Goal: Information Seeking & Learning: Learn about a topic

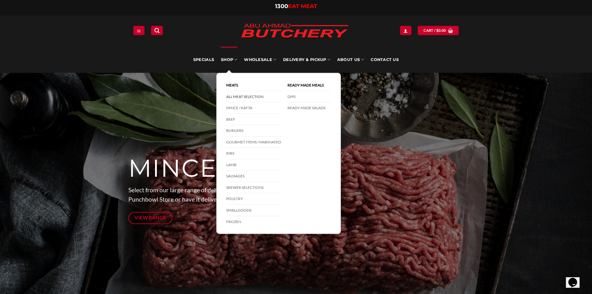
click at [242, 96] on link "All Meat Selection" at bounding box center [253, 96] width 55 height 11
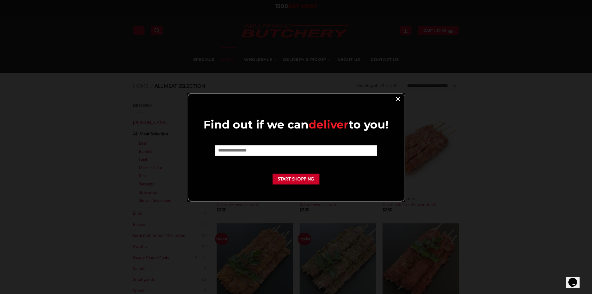
click at [399, 97] on link "×" at bounding box center [397, 98] width 9 height 8
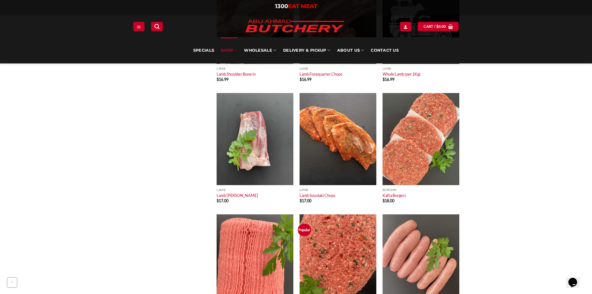
scroll to position [1056, 0]
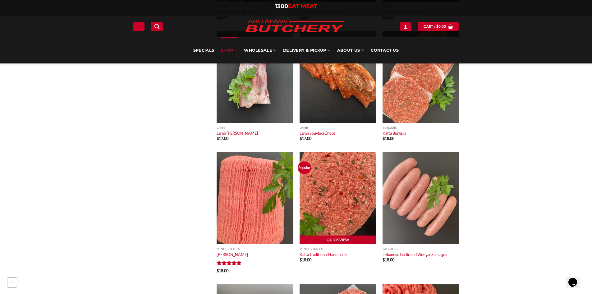
click at [333, 200] on img at bounding box center [337, 198] width 77 height 92
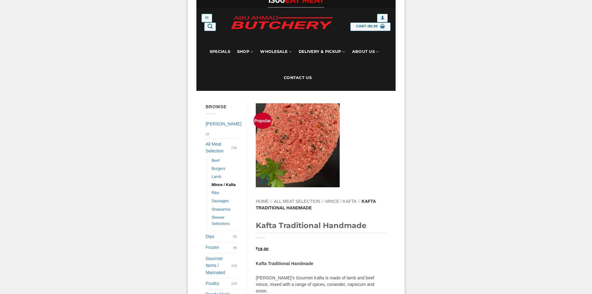
scroll to position [93, 0]
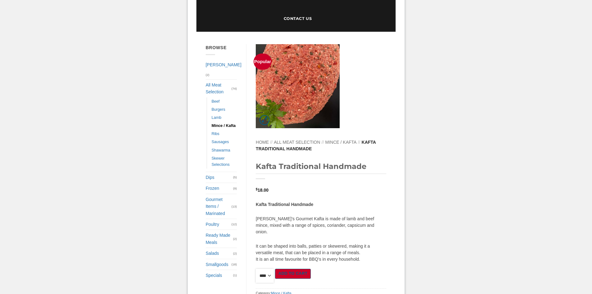
click at [265, 272] on select "**** * *** * *** * *** * *** * *** * *** * *** * *** * *** ** **** ** **** ** *…" at bounding box center [265, 275] width 18 height 14
select select "*"
click at [256, 268] on select "**** * *** * *** * *** * *** * *** * *** * *** * *** * *** ** **** ** **** ** *…" at bounding box center [265, 275] width 18 height 14
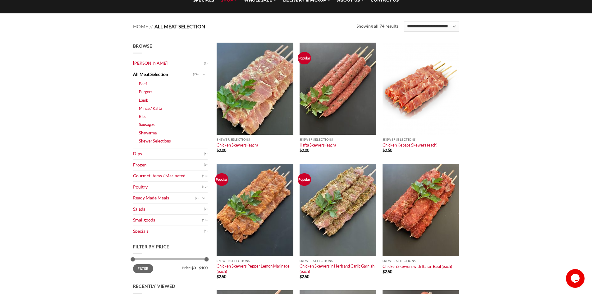
scroll to position [62, 0]
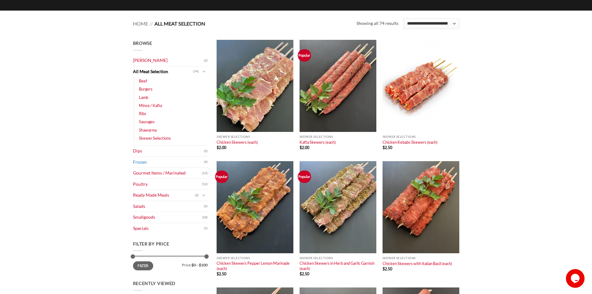
click at [139, 162] on link "Frozen" at bounding box center [168, 162] width 71 height 11
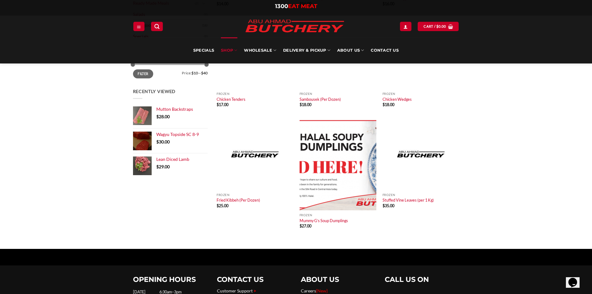
scroll to position [186, 0]
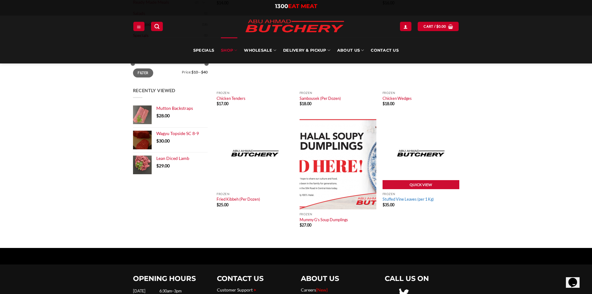
click at [412, 199] on link "Stuffed Vine Leaves (per 1 Kg)" at bounding box center [407, 198] width 51 height 5
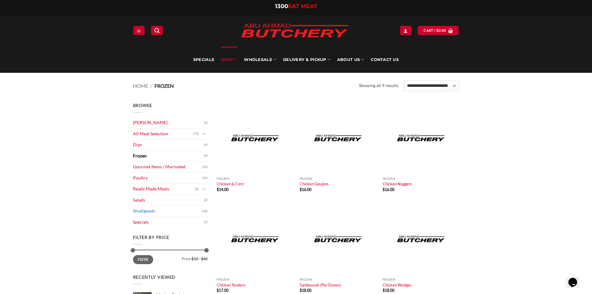
click at [143, 210] on link "Smallgoods" at bounding box center [167, 210] width 69 height 11
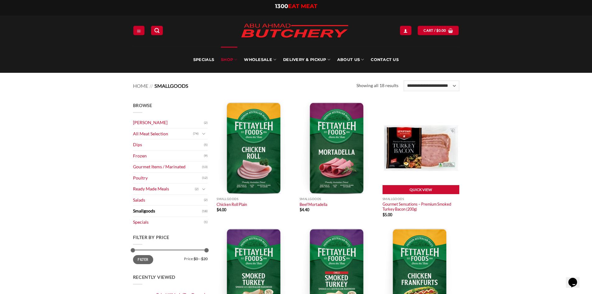
click at [407, 154] on img at bounding box center [420, 148] width 77 height 92
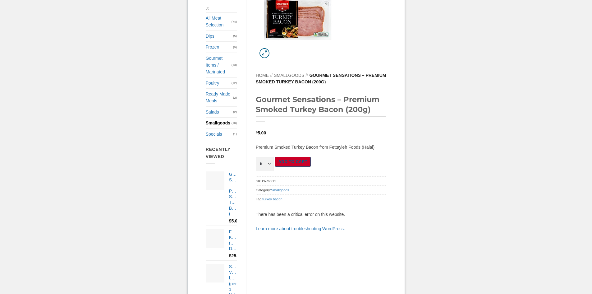
scroll to position [124, 0]
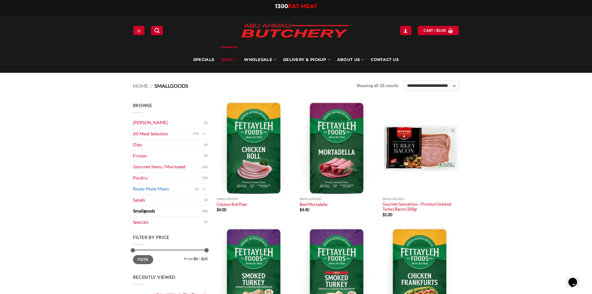
click at [162, 190] on link "Ready Made Meals" at bounding box center [164, 188] width 62 height 11
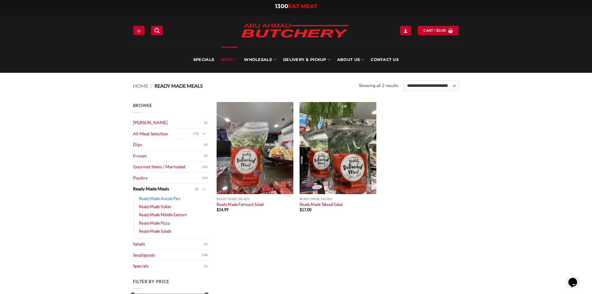
click at [161, 198] on link "Ready Made Aussie Pies" at bounding box center [160, 198] width 42 height 8
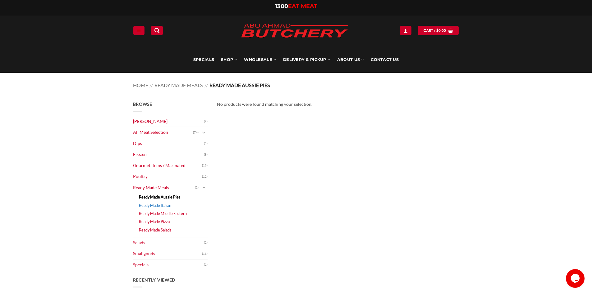
click at [156, 207] on link "Ready Made Italian" at bounding box center [155, 205] width 32 height 8
click at [155, 212] on link "Ready Made Middle Eastern" at bounding box center [163, 213] width 48 height 8
click at [153, 220] on link "Ready Made Pizza" at bounding box center [154, 221] width 31 height 8
click at [153, 227] on link "Ready Made Salads" at bounding box center [155, 229] width 33 height 8
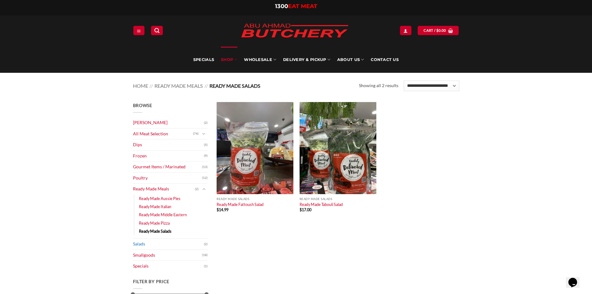
click at [135, 241] on link "Salads" at bounding box center [168, 243] width 71 height 11
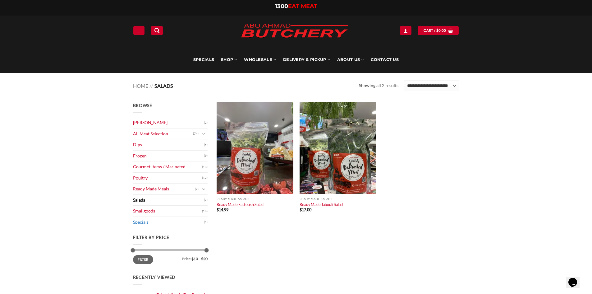
click at [145, 220] on link "Specials" at bounding box center [168, 221] width 71 height 11
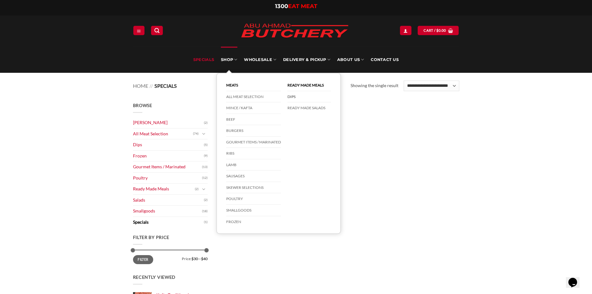
click at [293, 96] on link "DIPS" at bounding box center [308, 96] width 43 height 11
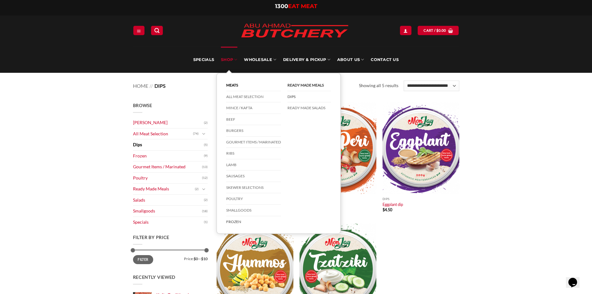
click at [239, 222] on link "Frozen" at bounding box center [253, 221] width 55 height 11
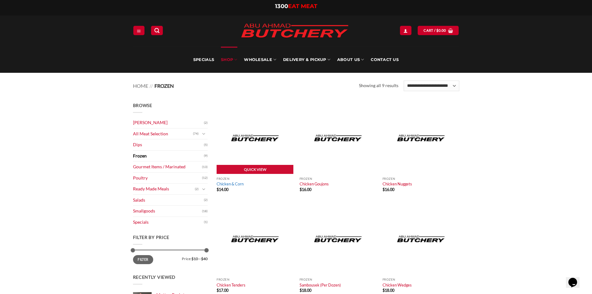
click at [241, 184] on link "Chicken & Corn" at bounding box center [229, 183] width 27 height 5
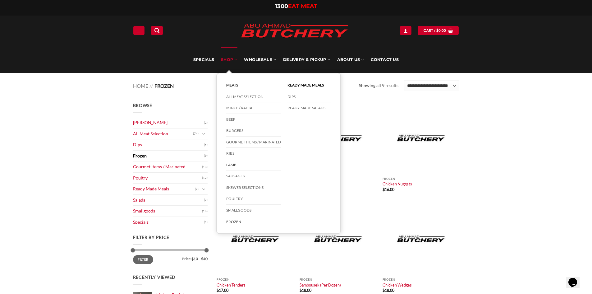
click at [231, 163] on link "Lamb" at bounding box center [253, 164] width 55 height 11
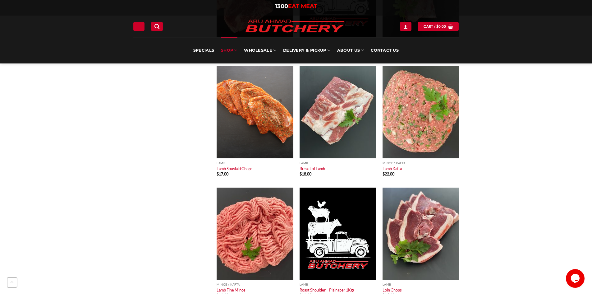
scroll to position [466, 0]
